Goal: Information Seeking & Learning: Understand process/instructions

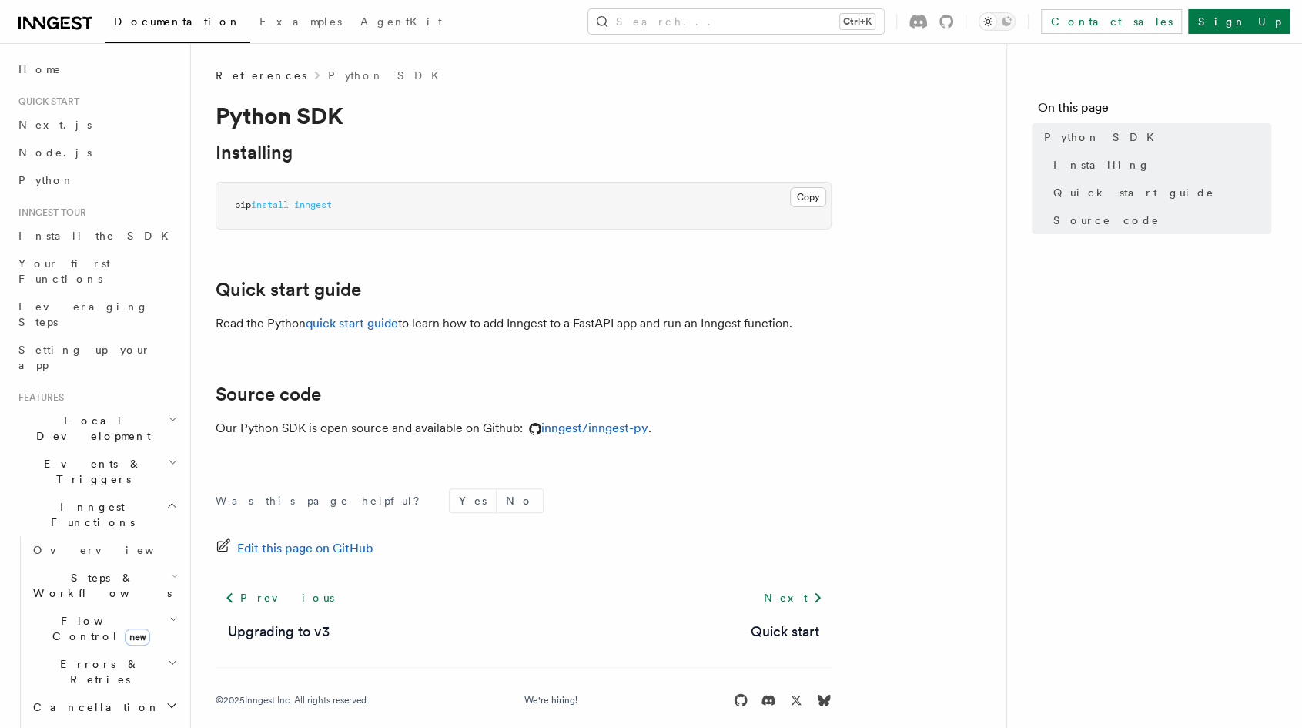
click at [91, 656] on span "Errors & Retries" at bounding box center [97, 671] width 140 height 31
click at [81, 701] on span "Overview" at bounding box center [127, 707] width 159 height 12
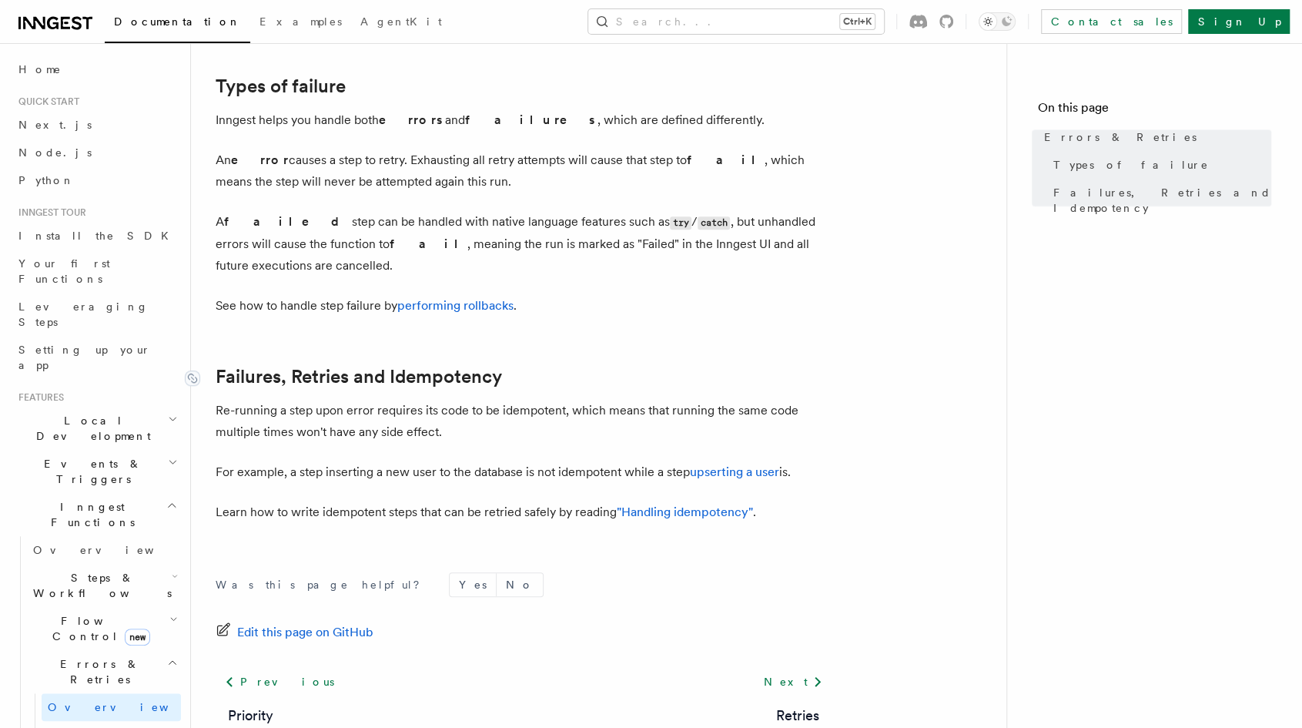
scroll to position [594, 0]
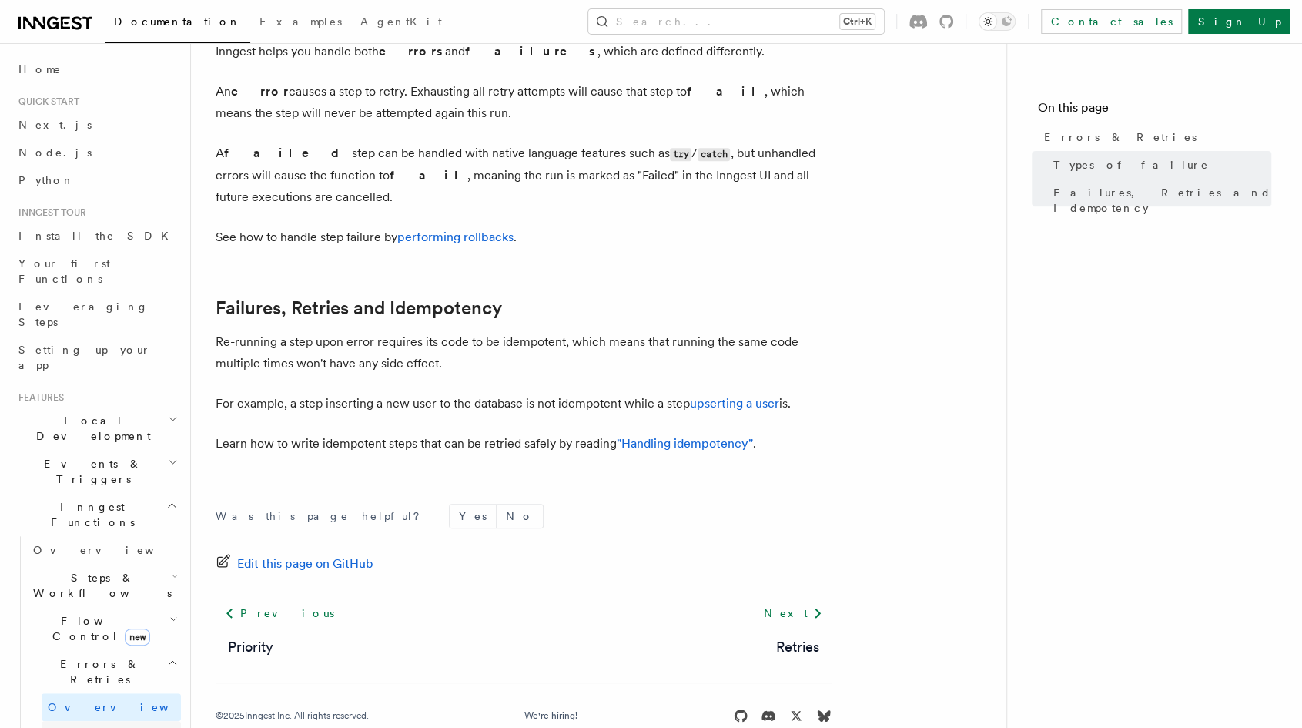
click at [69, 727] on span "Retries" at bounding box center [78, 734] width 60 height 12
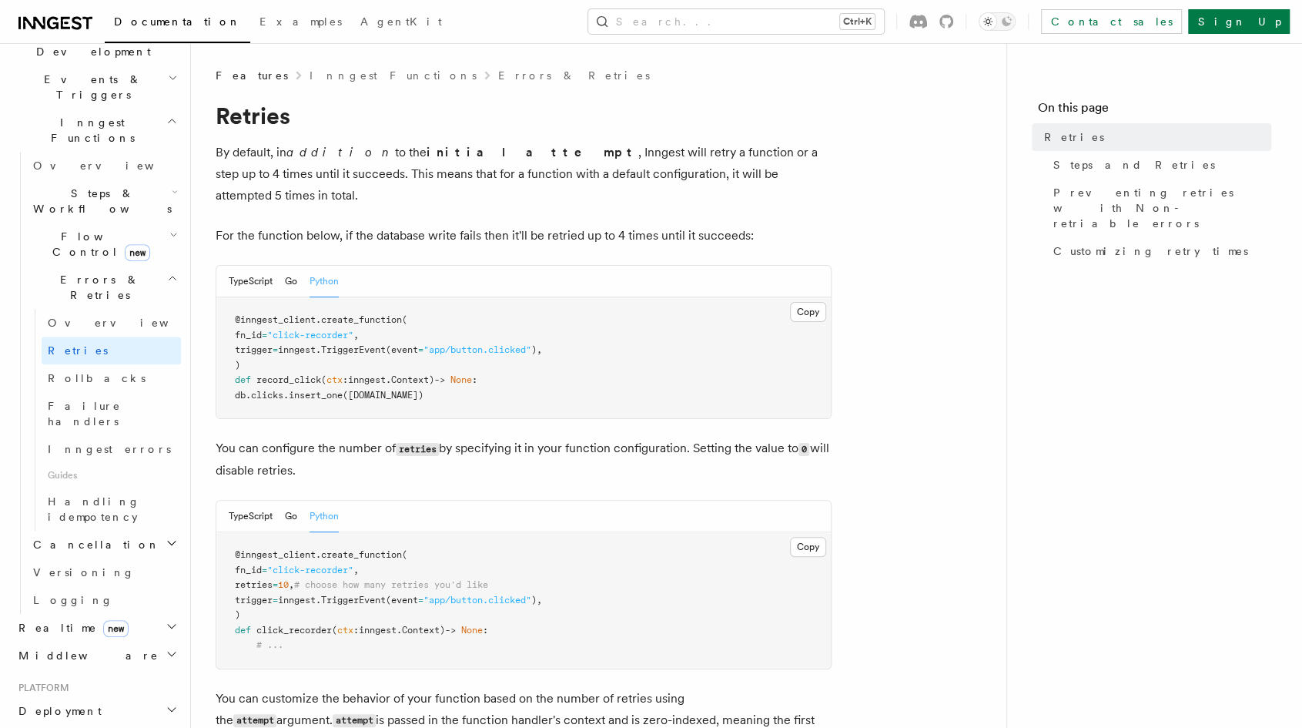
scroll to position [385, 0]
